Goal: Transaction & Acquisition: Purchase product/service

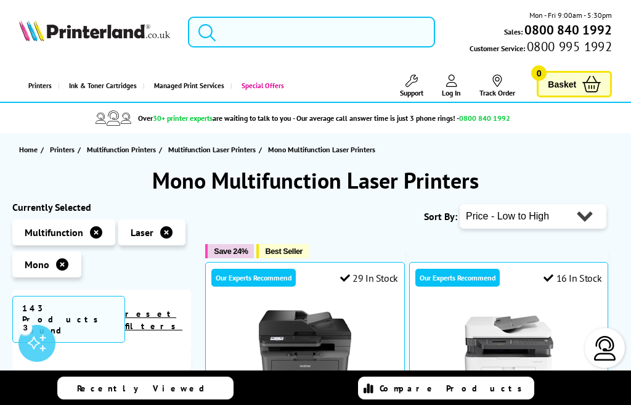
click at [281, 24] on input "search" at bounding box center [311, 32] width 247 height 31
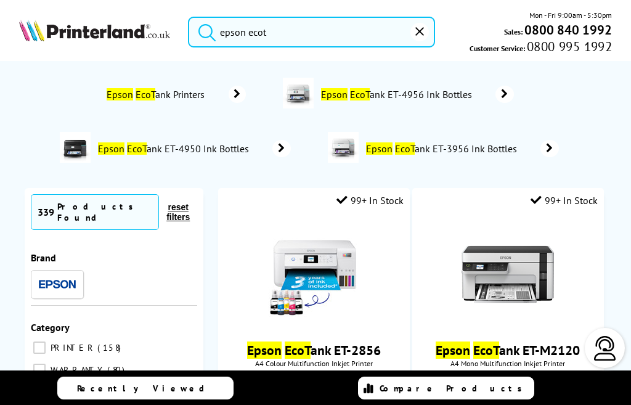
type input "epson ecot"
click at [198, 94] on span "Epson EcoT ank Printers" at bounding box center [157, 94] width 105 height 12
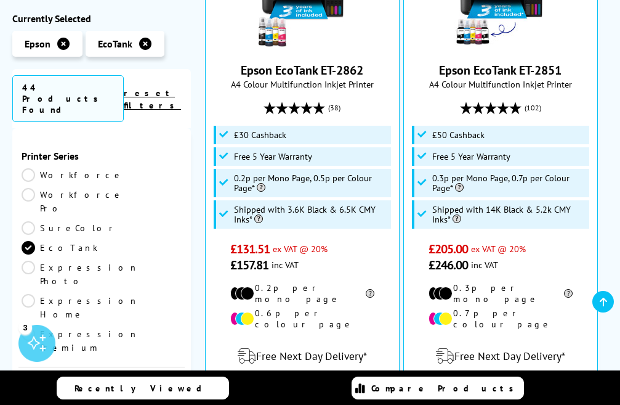
scroll to position [431, 0]
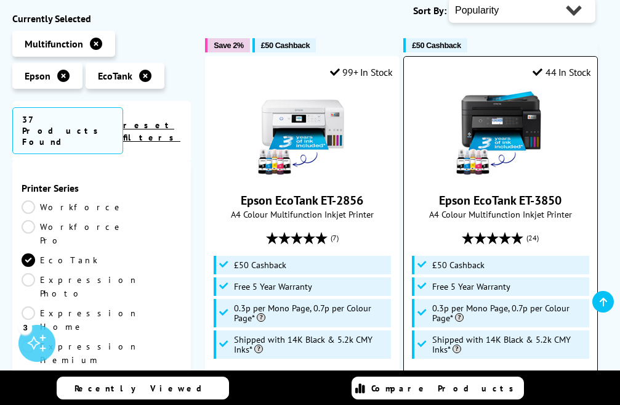
scroll to position [185, 0]
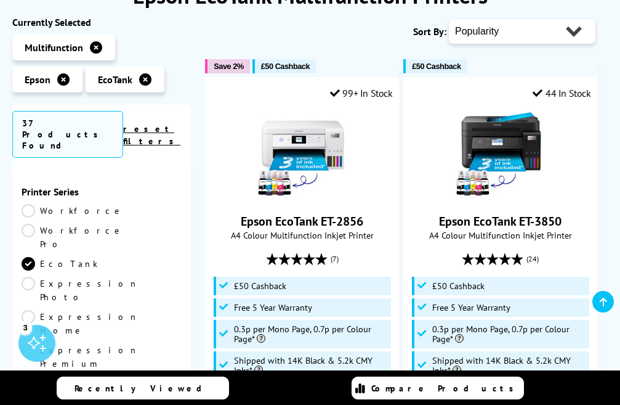
click at [532, 34] on select "Popularity Rating Price - Low to High Price - High to Low Running Costs - Low t…" at bounding box center [522, 31] width 147 height 25
select select "Price Ascending"
click at [449, 19] on select "Popularity Rating Price - Low to High Price - High to Low Running Costs - Low t…" at bounding box center [522, 31] width 147 height 25
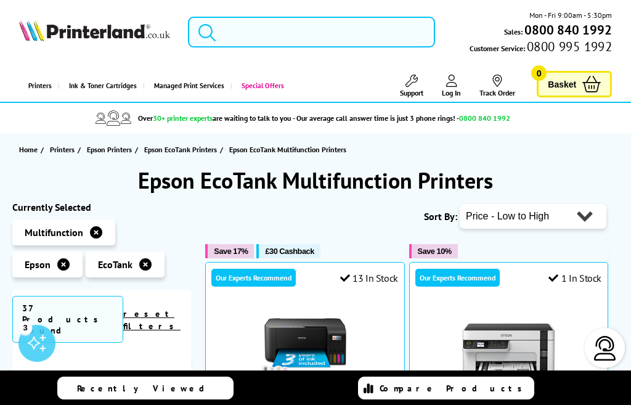
click at [276, 21] on input "search" at bounding box center [311, 32] width 247 height 31
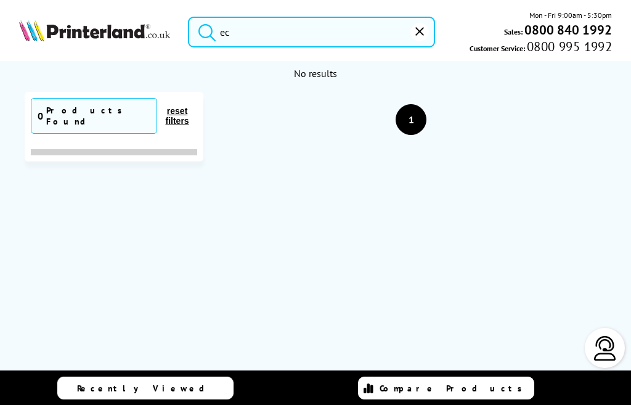
type input "e"
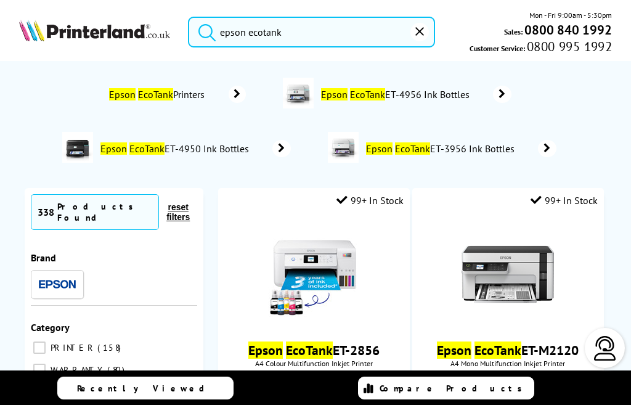
type input "epson ecotank"
click at [398, 95] on span "Epson EcoTank ET-4956 Ink Bottles" at bounding box center [397, 94] width 155 height 12
